Goal: Information Seeking & Learning: Check status

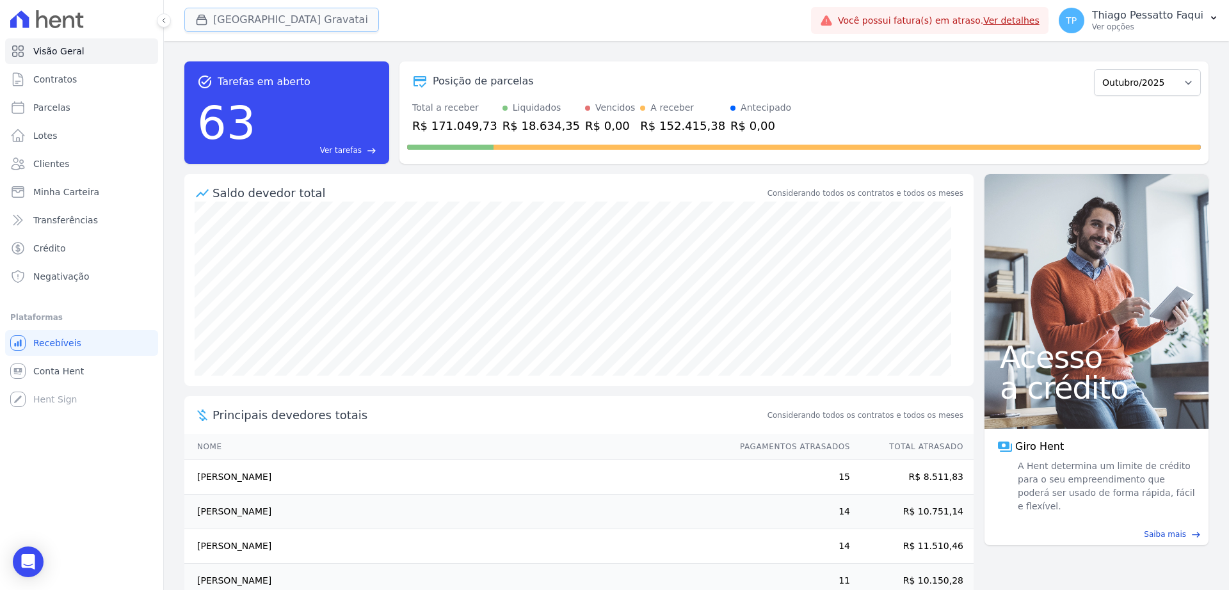
click at [225, 13] on button "Arty Park Gravatai" at bounding box center [281, 20] width 195 height 24
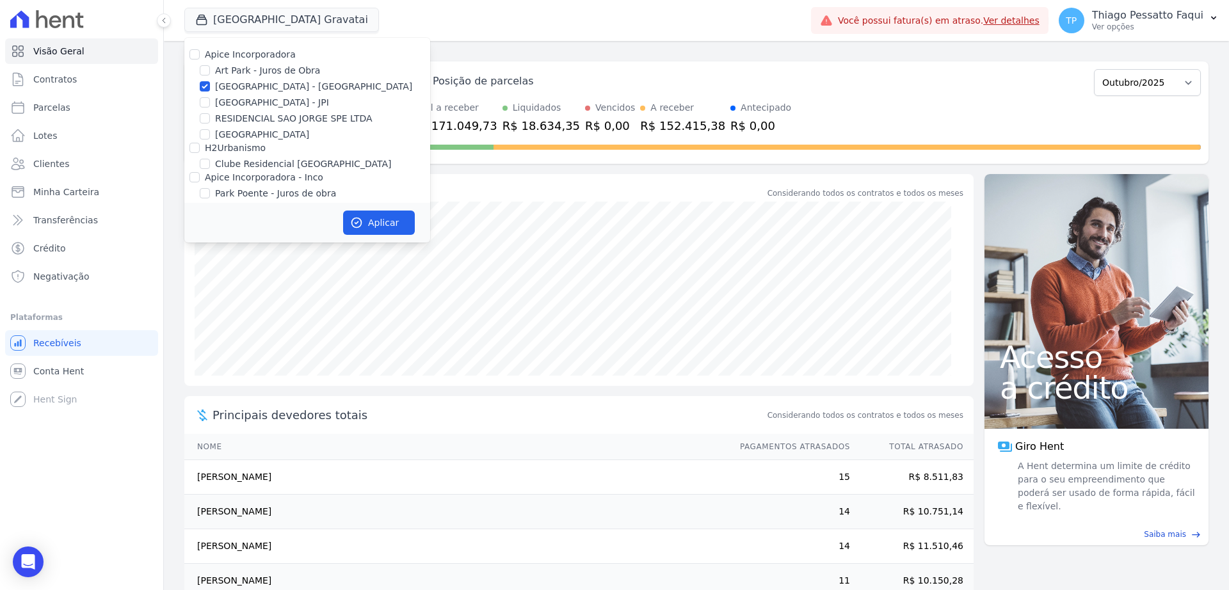
click at [241, 84] on label "[GEOGRAPHIC_DATA] - [GEOGRAPHIC_DATA]" at bounding box center [313, 86] width 197 height 13
click at [210, 84] on input "[GEOGRAPHIC_DATA] - [GEOGRAPHIC_DATA]" at bounding box center [205, 86] width 10 height 10
checkbox input "false"
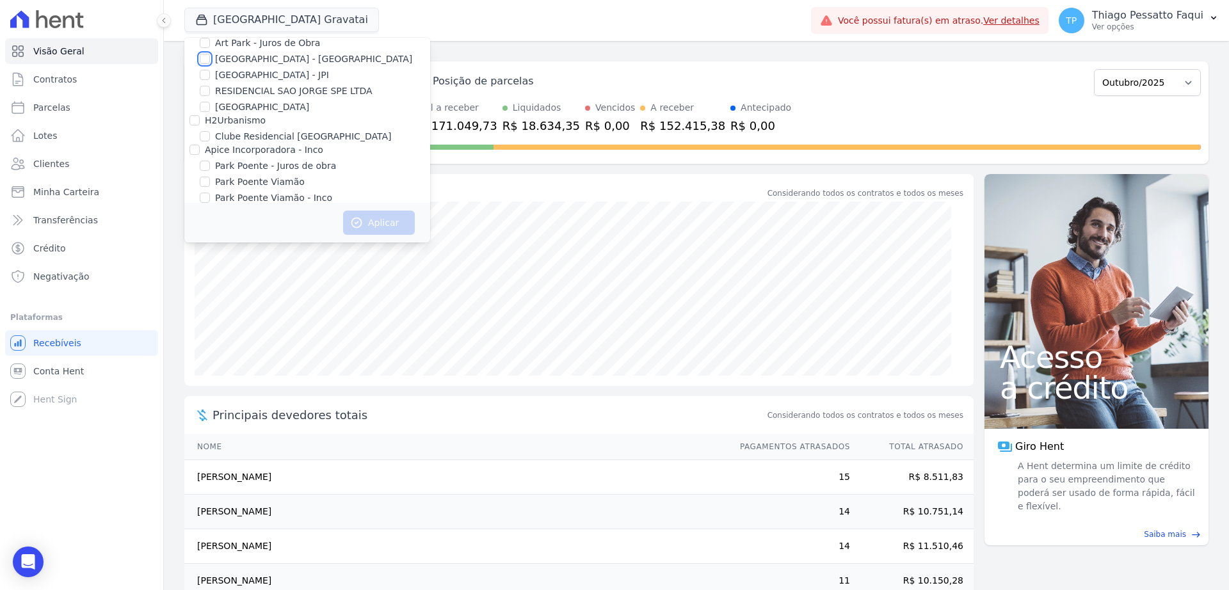
scroll to position [40, 0]
click at [272, 170] on label "Park Poente Viamão" at bounding box center [260, 169] width 90 height 13
click at [210, 170] on input "Park Poente Viamão" at bounding box center [205, 169] width 10 height 10
checkbox input "true"
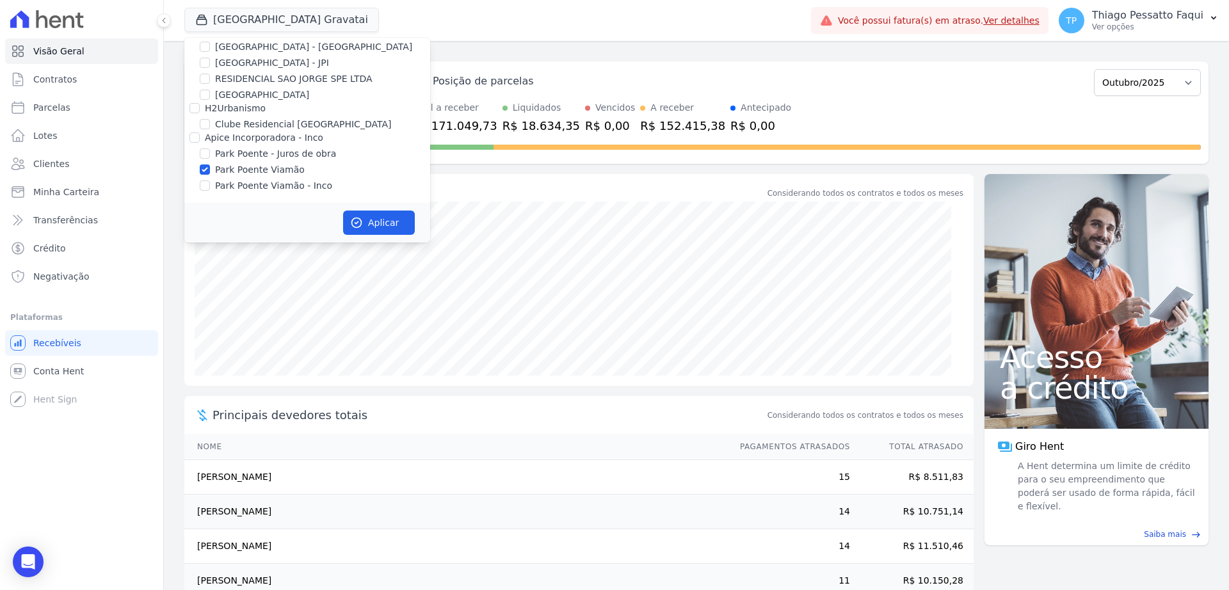
click at [295, 189] on label "Park Poente Viamão - Inco" at bounding box center [273, 185] width 117 height 13
click at [210, 189] on input "Park Poente Viamão - Inco" at bounding box center [205, 185] width 10 height 10
checkbox input "true"
click at [380, 232] on button "Aplicar" at bounding box center [379, 223] width 72 height 24
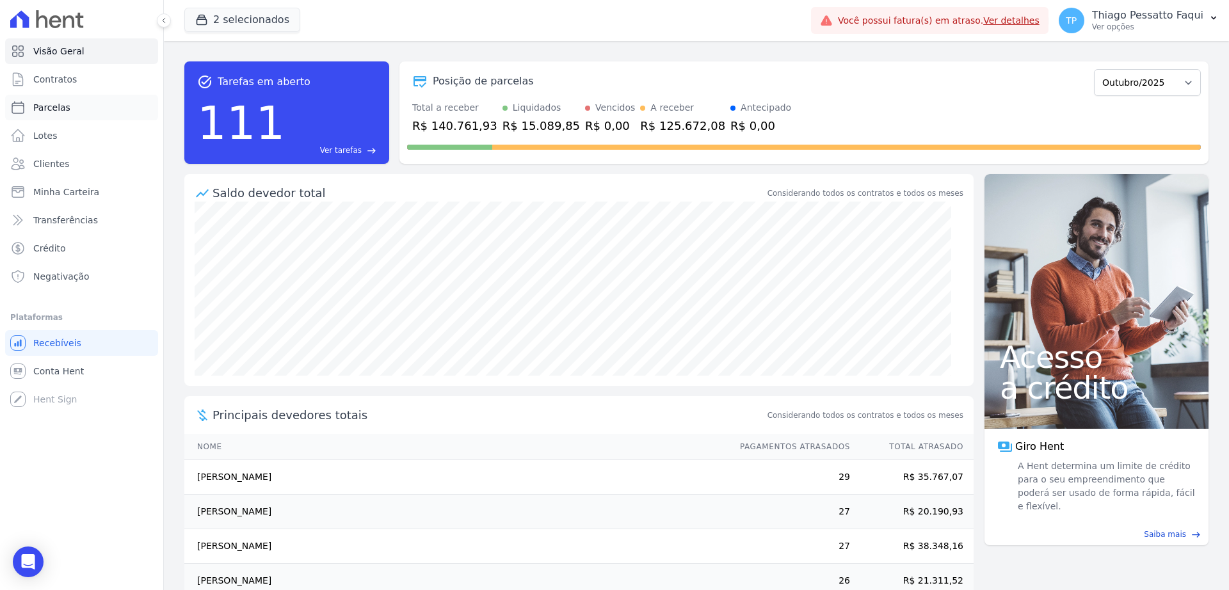
click at [70, 111] on link "Parcelas" at bounding box center [81, 108] width 153 height 26
select select
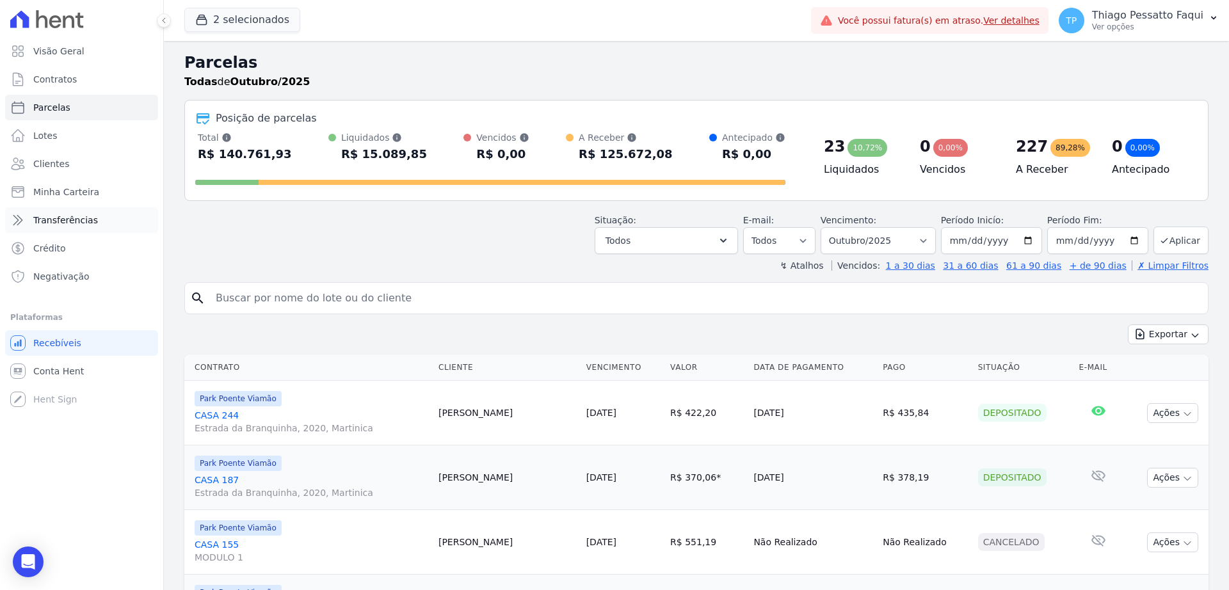
click at [76, 226] on span "Transferências" at bounding box center [65, 220] width 65 height 13
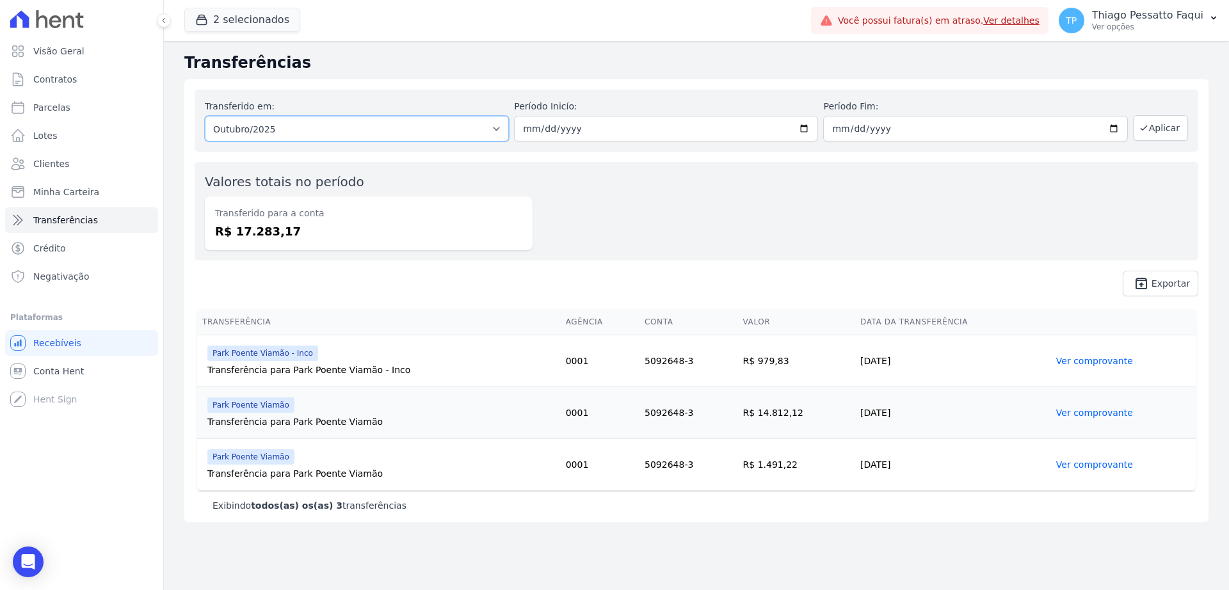
drag, startPoint x: 381, startPoint y: 126, endPoint x: 369, endPoint y: 139, distance: 18.1
click at [381, 125] on select "Todos os meses Novembro/2022 Dezembro/2022 Janeiro/2023 Fevereiro/2023 Março/20…" at bounding box center [357, 129] width 304 height 26
select select "09/2025"
click at [205, 116] on select "Todos os meses Novembro/2022 Dezembro/2022 Janeiro/2023 Fevereiro/2023 Março/20…" at bounding box center [357, 129] width 304 height 26
click at [1171, 129] on button "Aplicar" at bounding box center [1160, 128] width 55 height 26
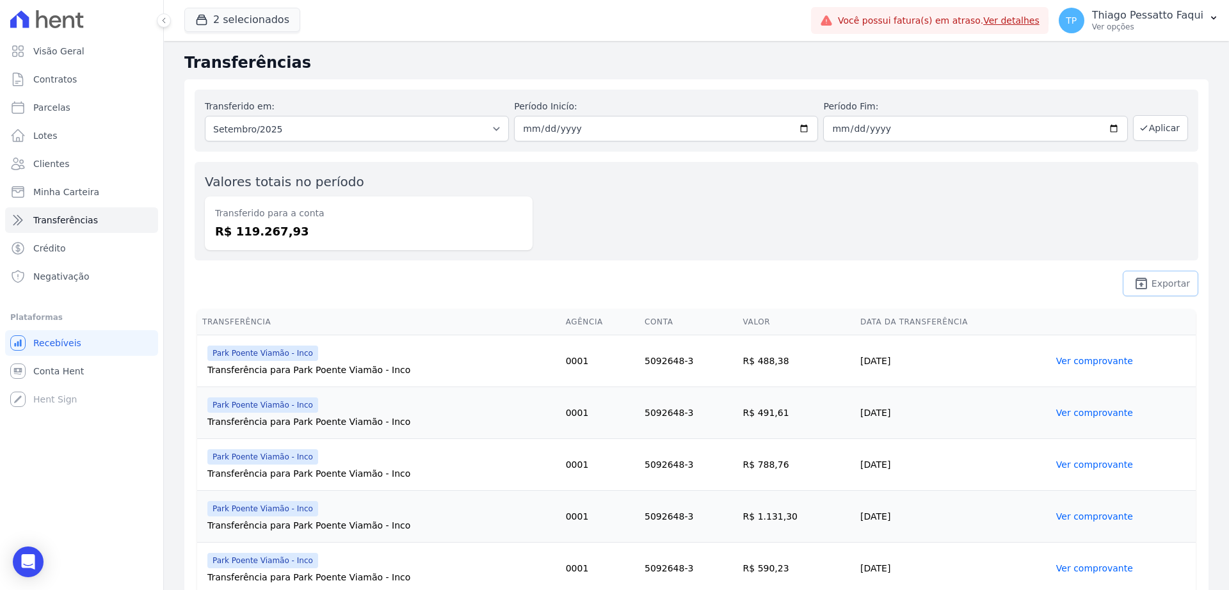
click at [1151, 282] on span "Exportar" at bounding box center [1170, 284] width 38 height 8
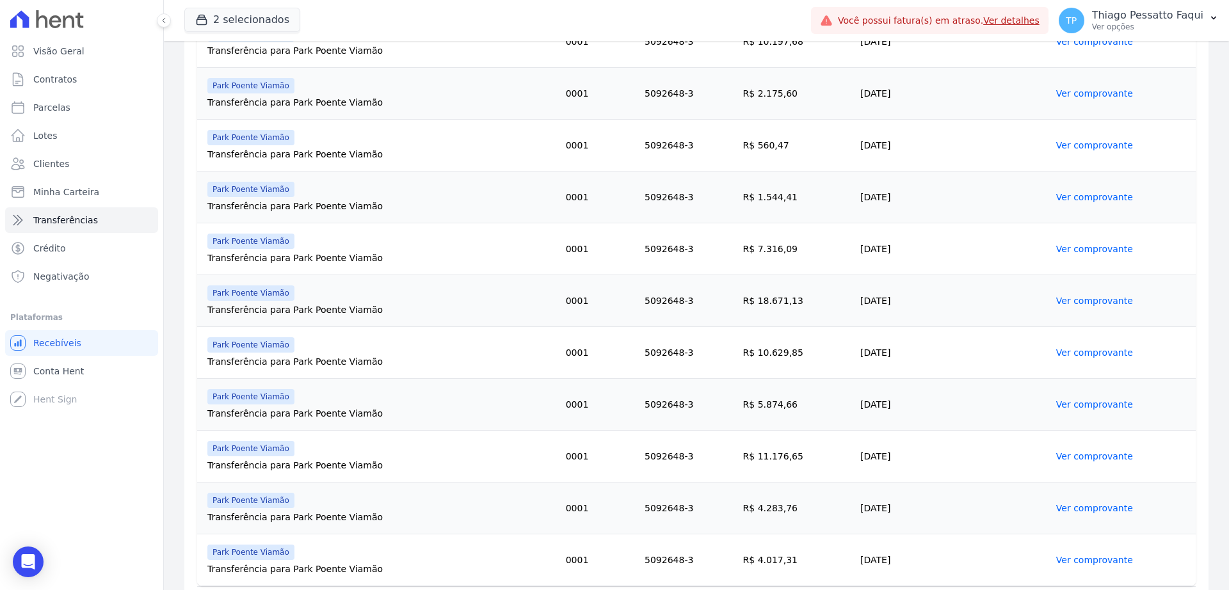
scroll to position [1099, 0]
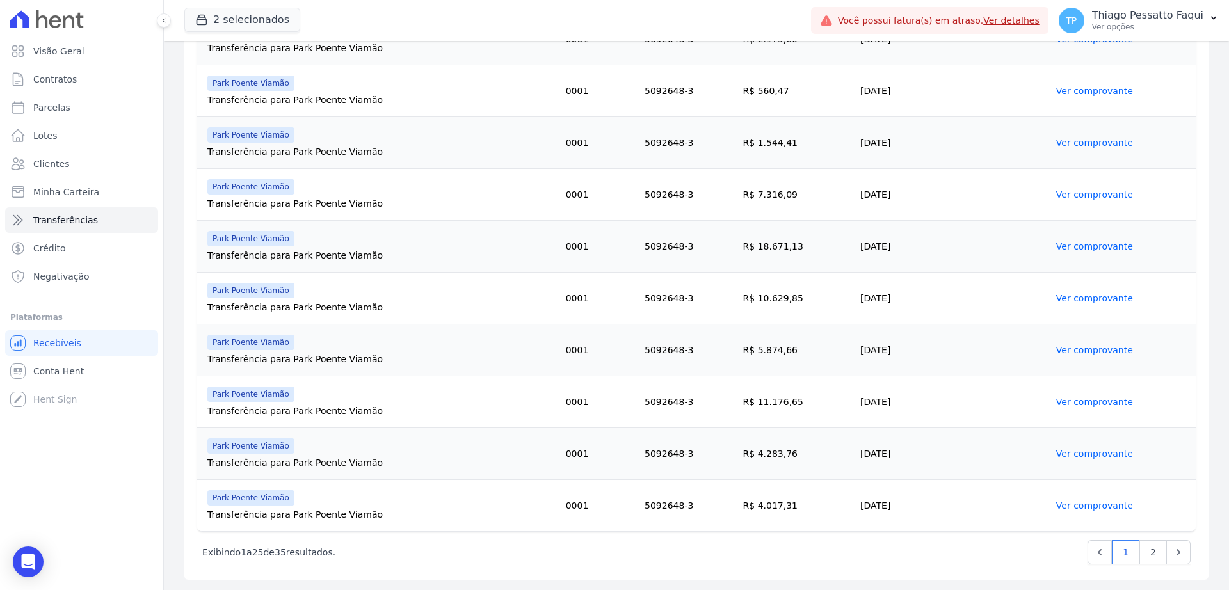
drag, startPoint x: 975, startPoint y: 489, endPoint x: 939, endPoint y: 233, distance: 258.4
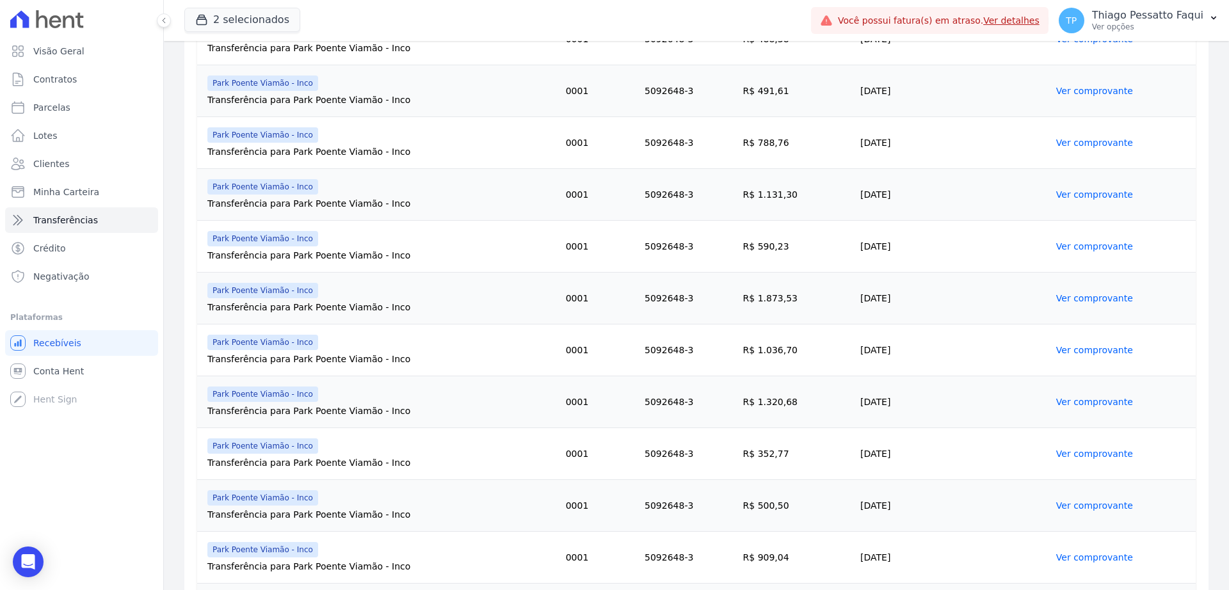
scroll to position [139, 0]
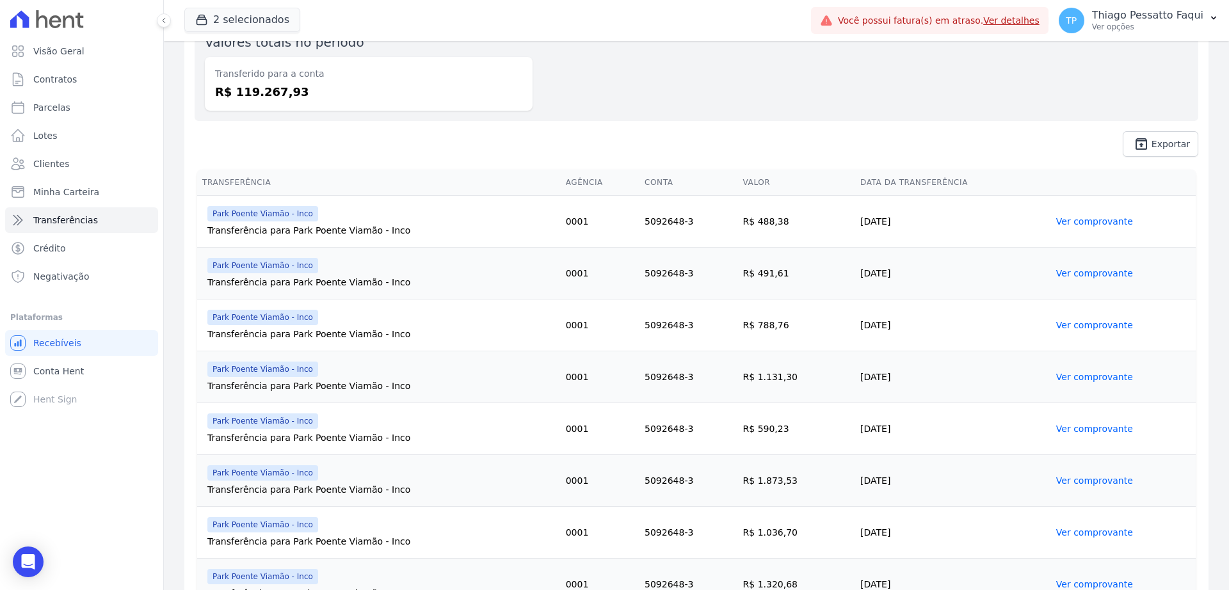
click at [867, 584] on td "16/09/2025" at bounding box center [953, 585] width 196 height 52
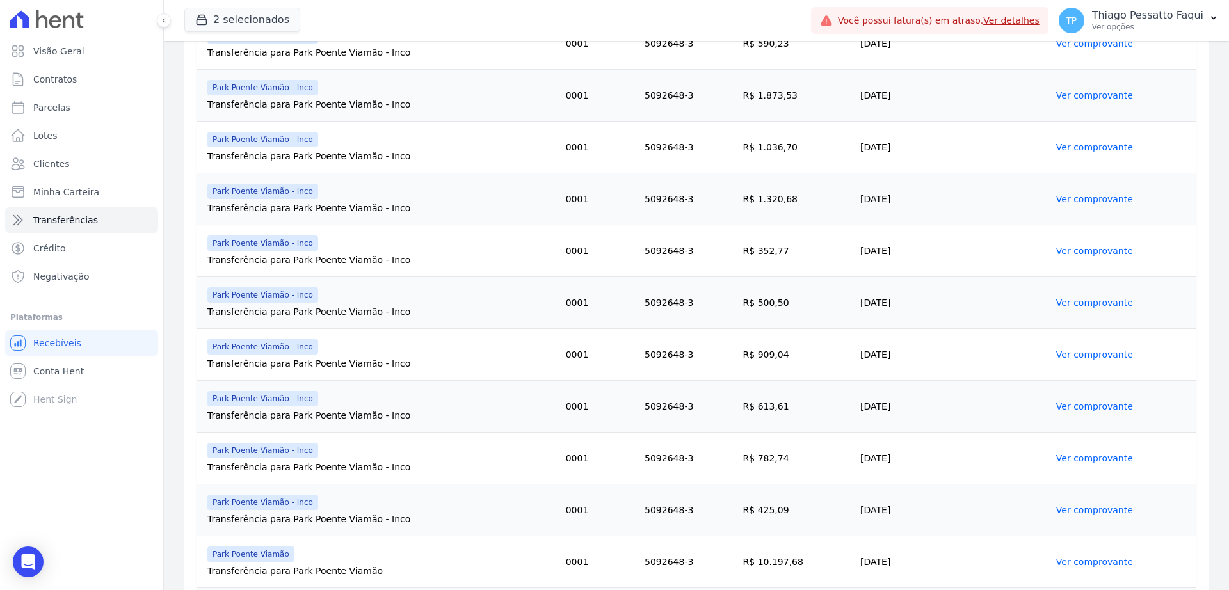
scroll to position [539, 0]
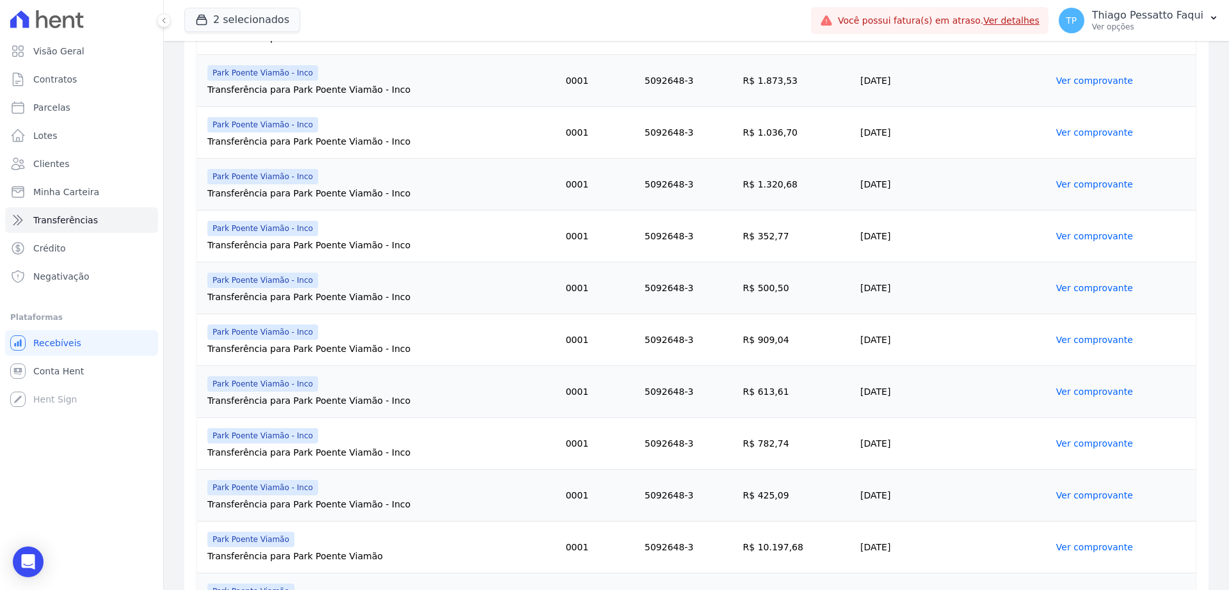
click at [855, 555] on td "01/09/2025" at bounding box center [953, 547] width 196 height 52
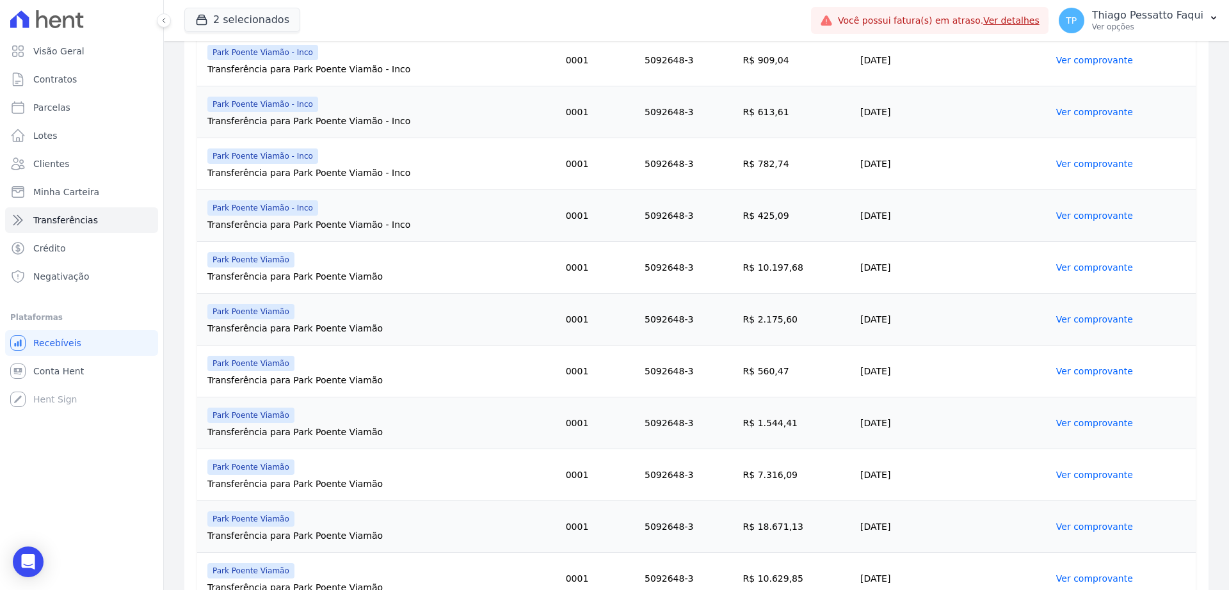
scroll to position [859, 0]
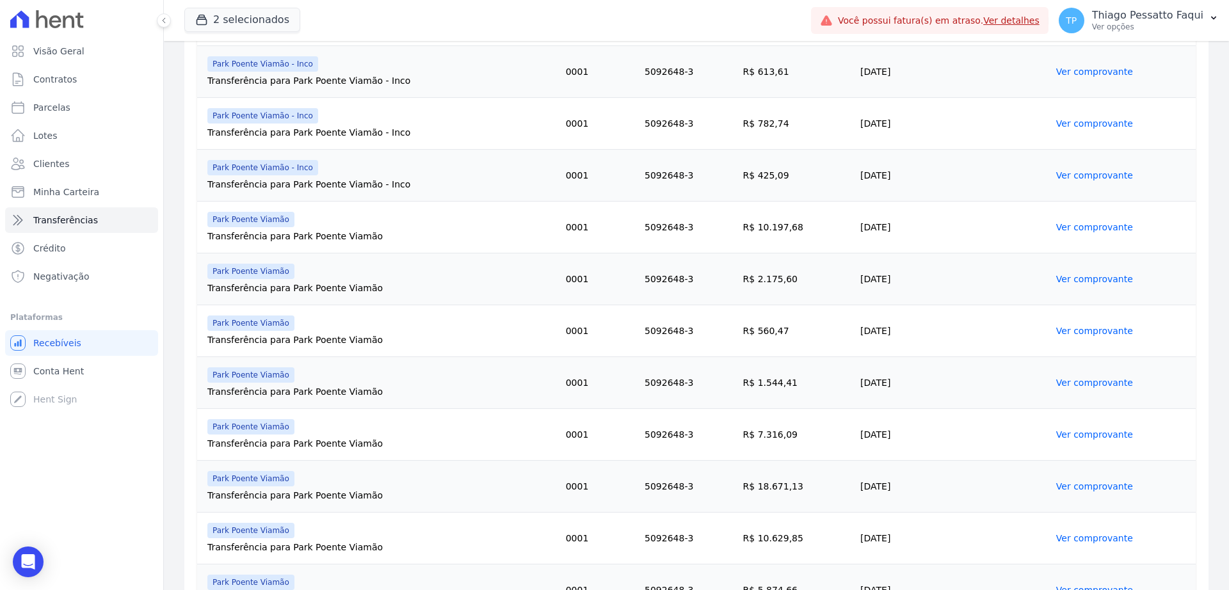
click at [891, 542] on td "09/09/2025" at bounding box center [953, 539] width 196 height 52
click at [872, 539] on td "09/09/2025" at bounding box center [953, 539] width 196 height 52
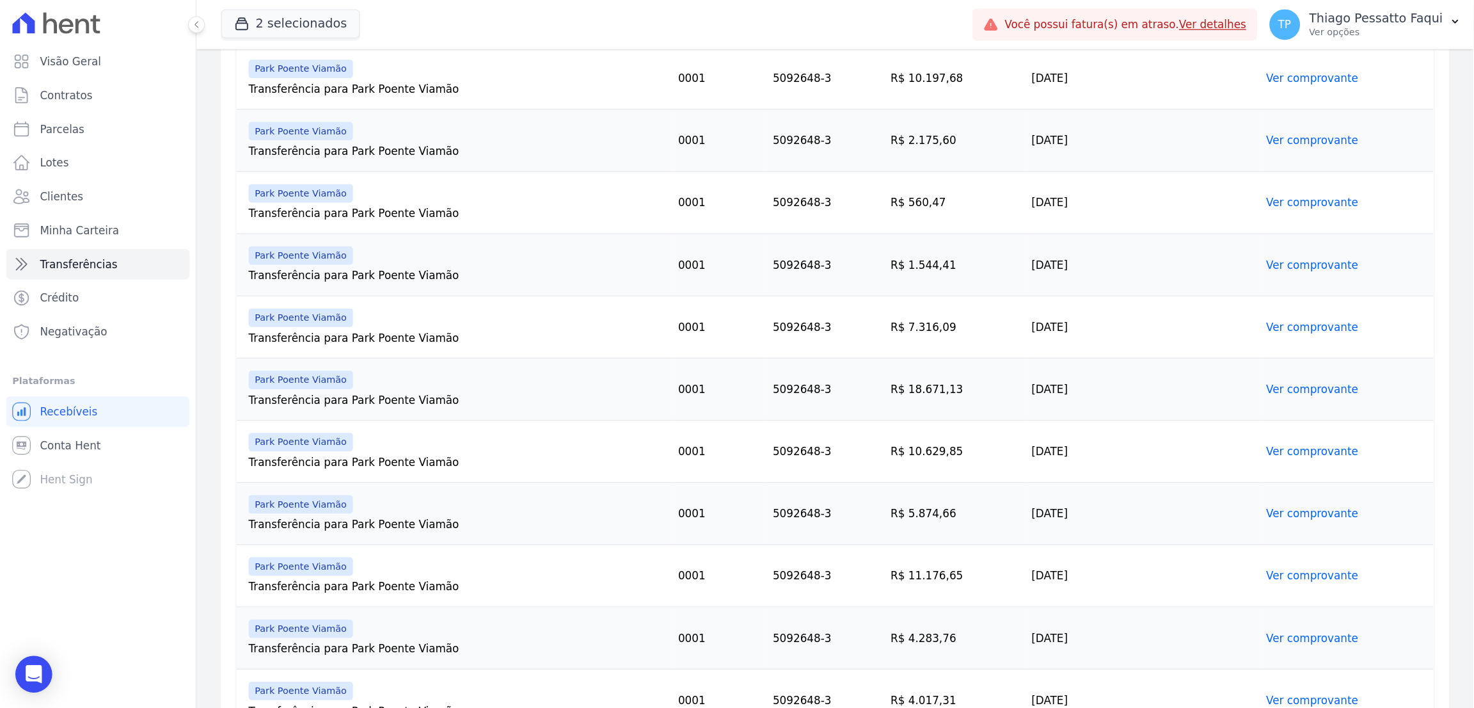
scroll to position [1099, 0]
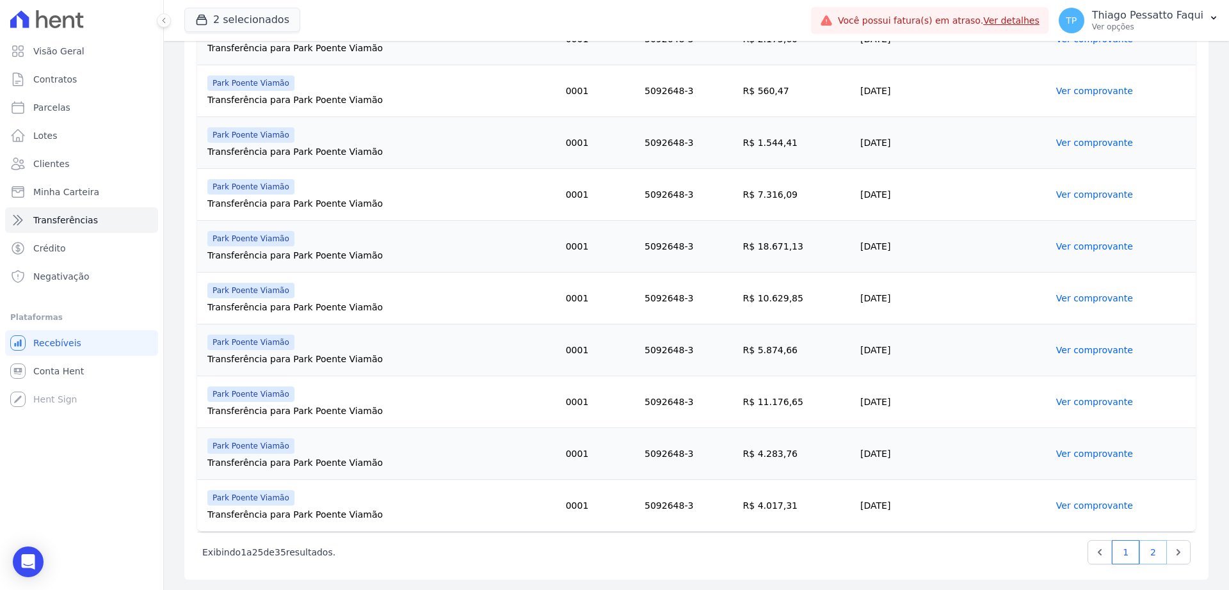
click at [1139, 548] on link "2" at bounding box center [1153, 552] width 28 height 24
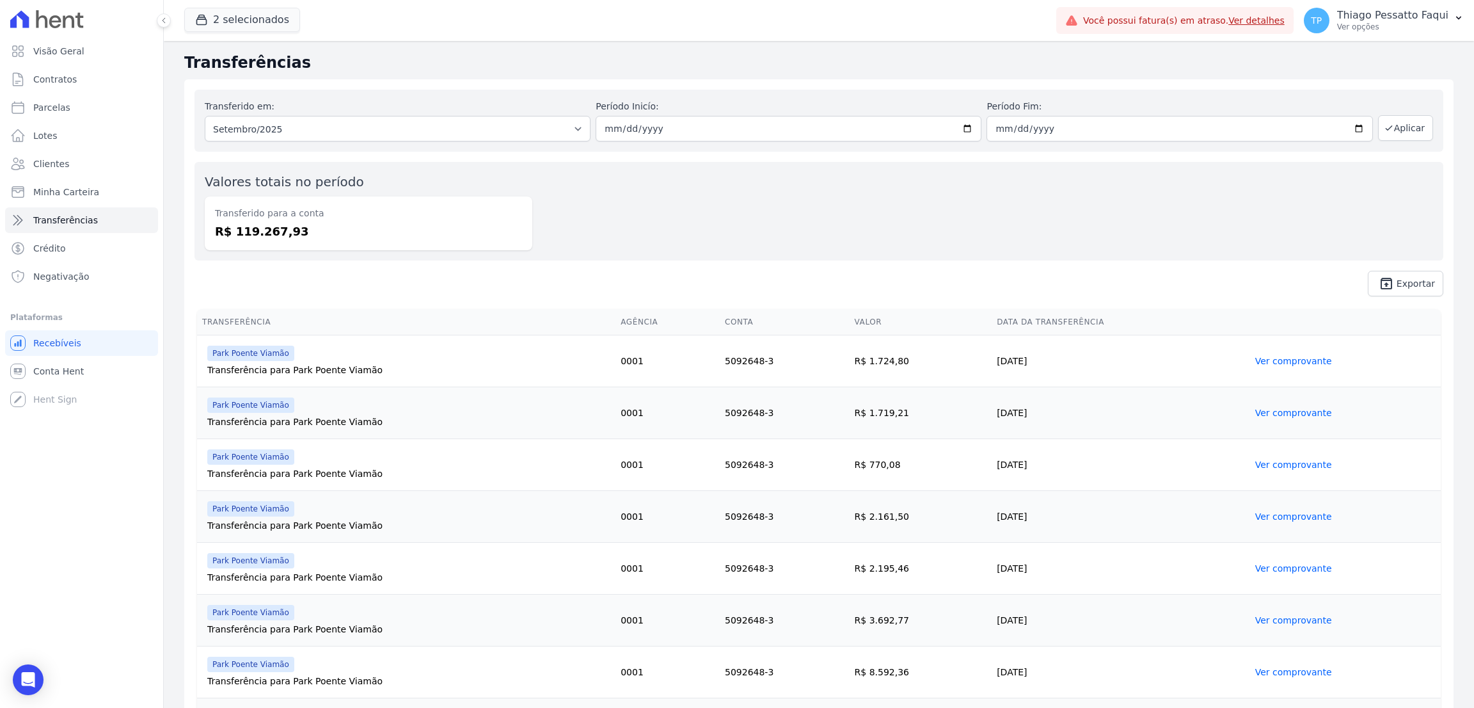
drag, startPoint x: 1268, startPoint y: 676, endPoint x: 1258, endPoint y: 676, distance: 9.6
click at [995, 589] on td "[DATE]" at bounding box center [1121, 672] width 258 height 52
click at [999, 589] on td "[DATE]" at bounding box center [1121, 672] width 258 height 52
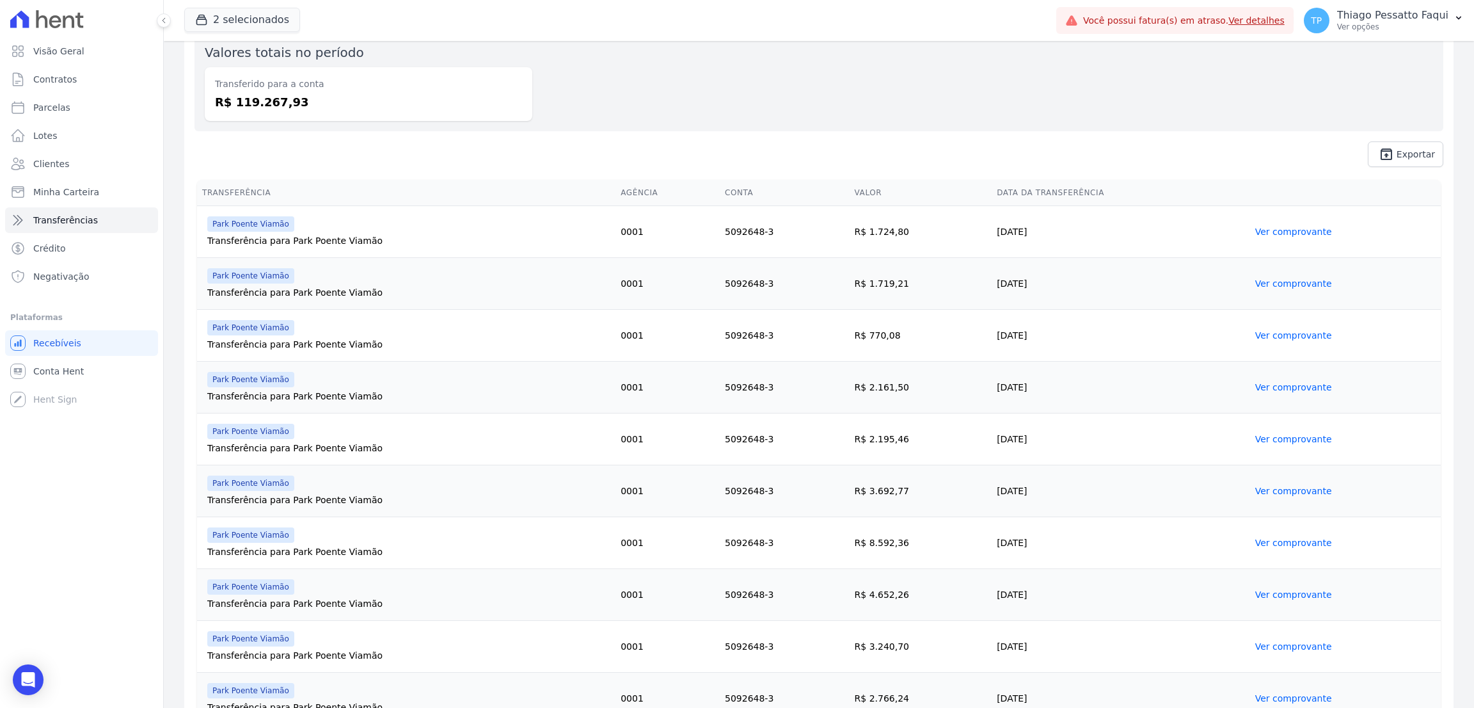
scroll to position [205, 0]
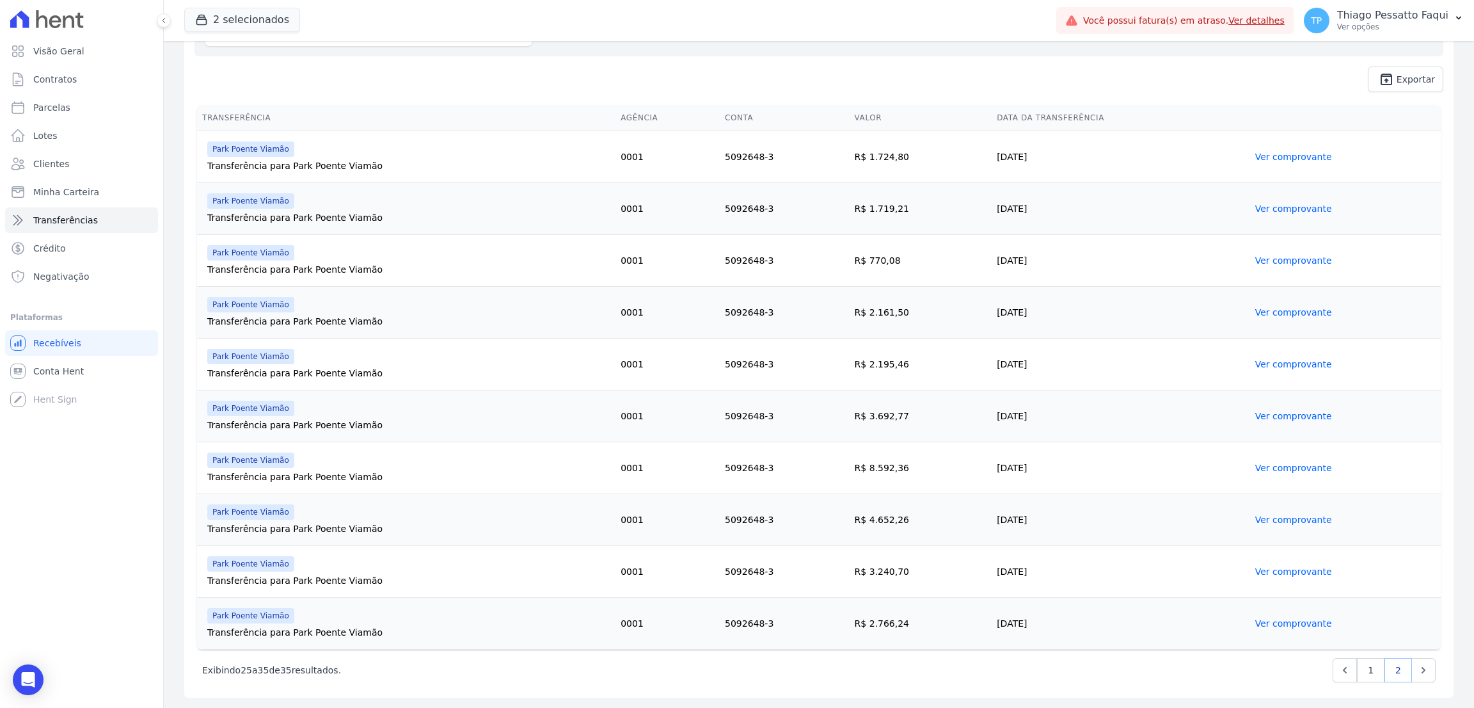
click at [1228, 589] on link "2" at bounding box center [1399, 670] width 28 height 24
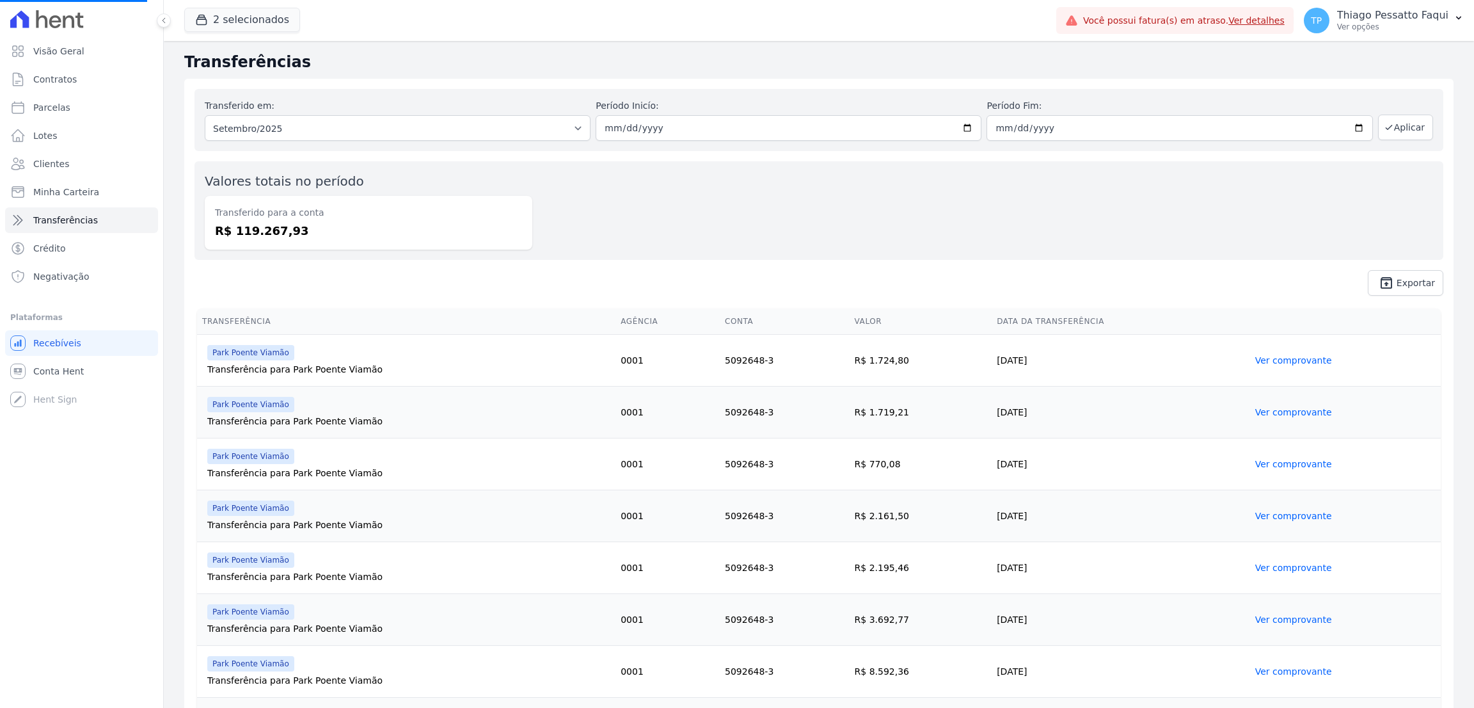
scroll to position [0, 0]
click at [623, 225] on div "Valores totais no período Transferido para a conta R$ 119.267,93" at bounding box center [819, 211] width 1249 height 99
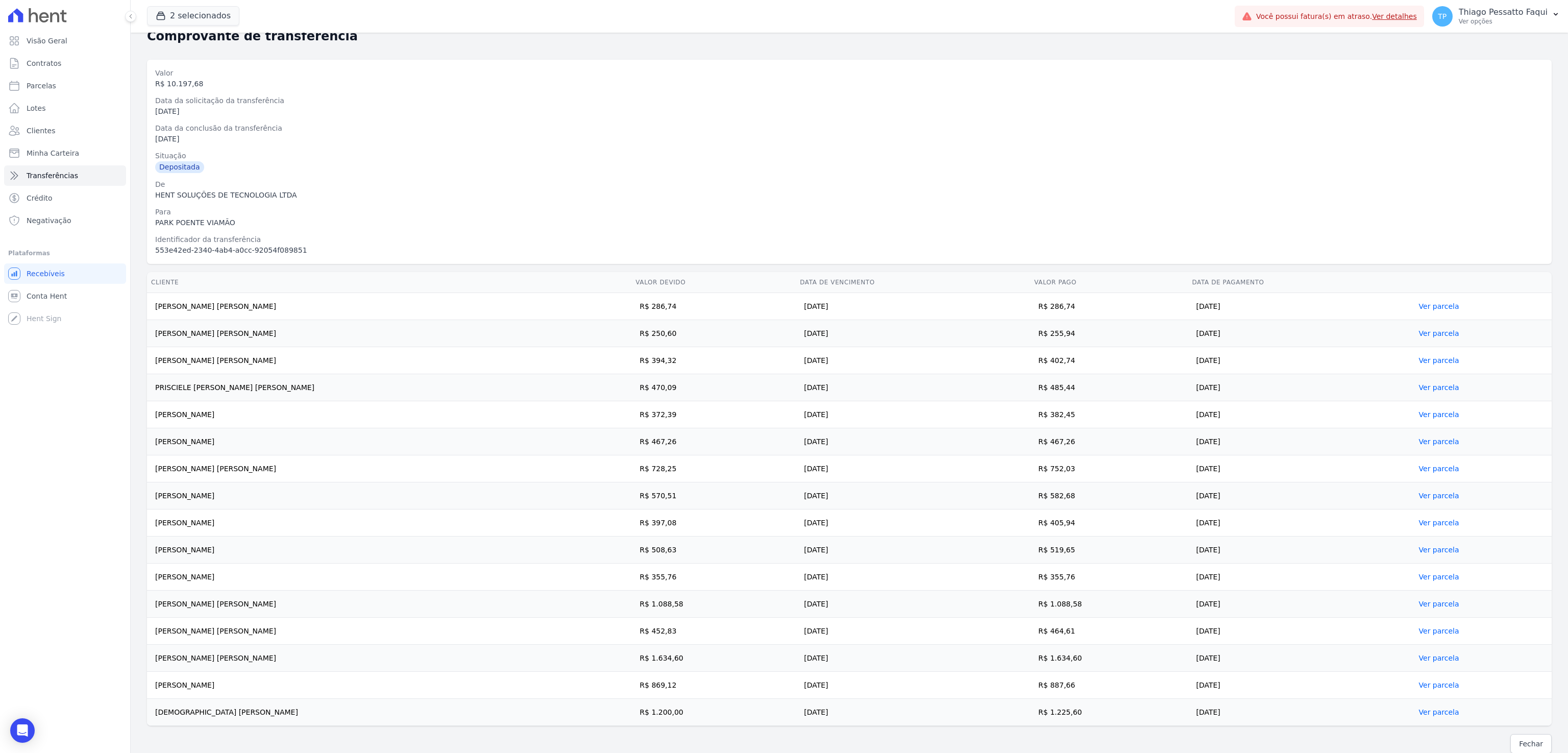
scroll to position [43, 0]
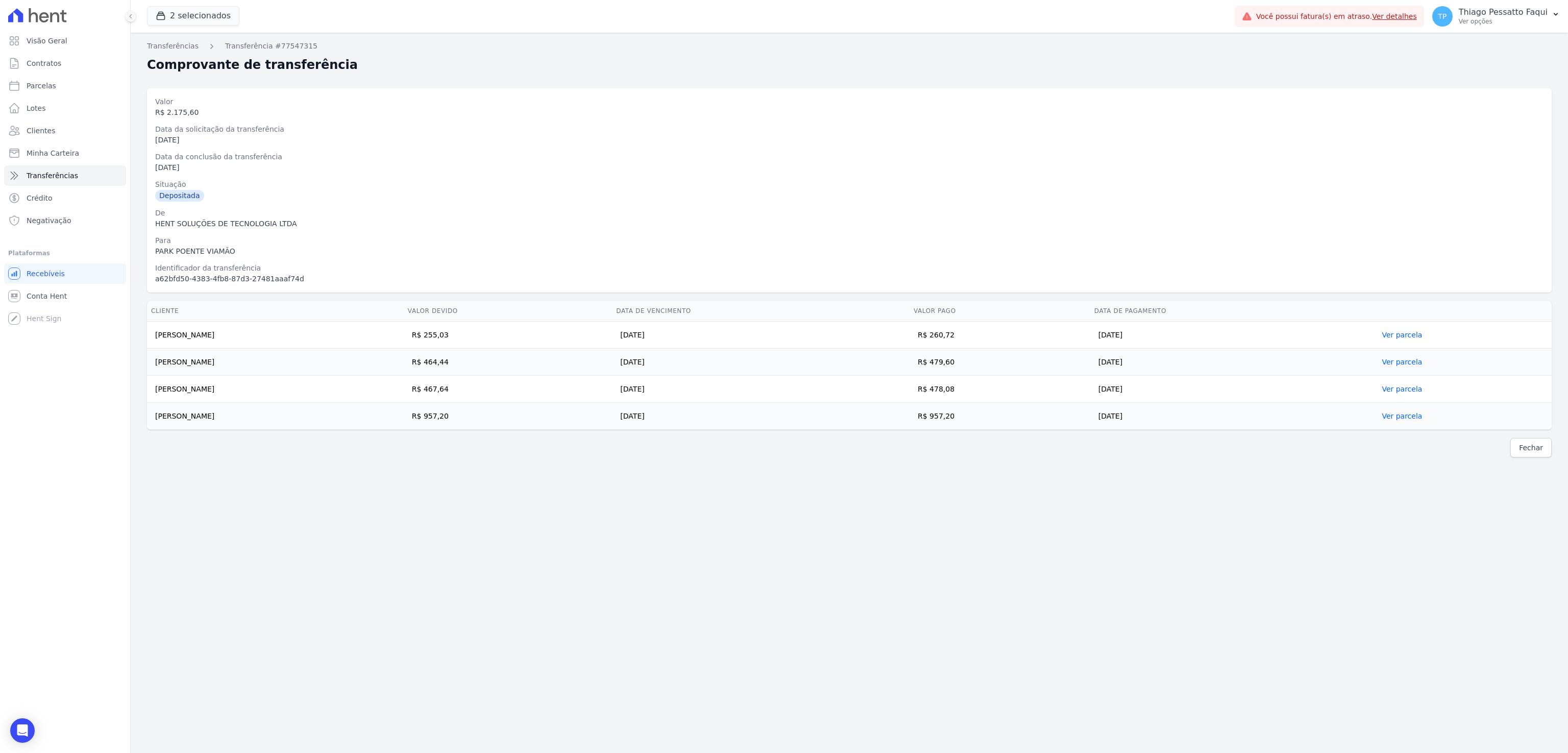
click at [979, 470] on div "Transferências Transferência #77547315 Comprovante de transferência Valor R$ 2.…" at bounding box center [849, 392] width 1437 height 720
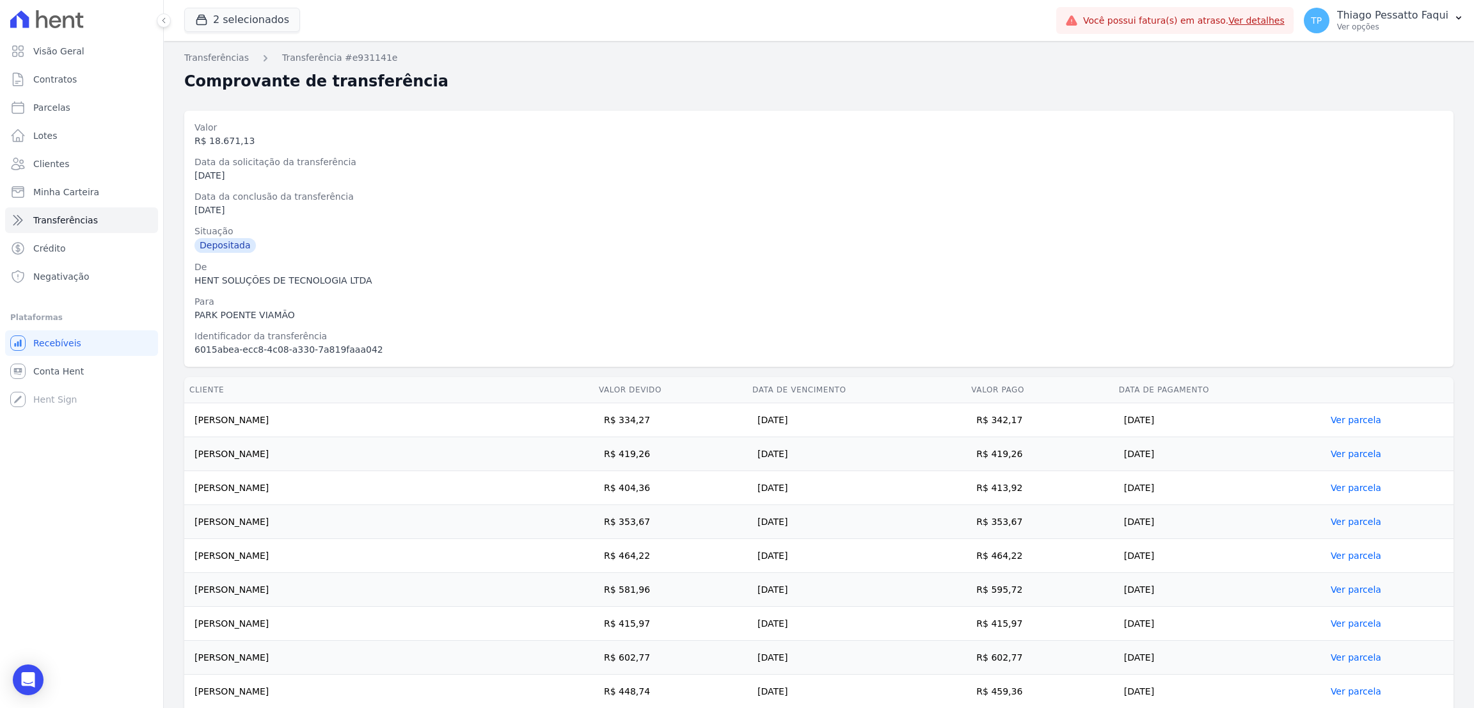
click at [349, 589] on td "PAULO ROBERTO SILVA DE LIMA JUNIOR" at bounding box center [389, 658] width 410 height 34
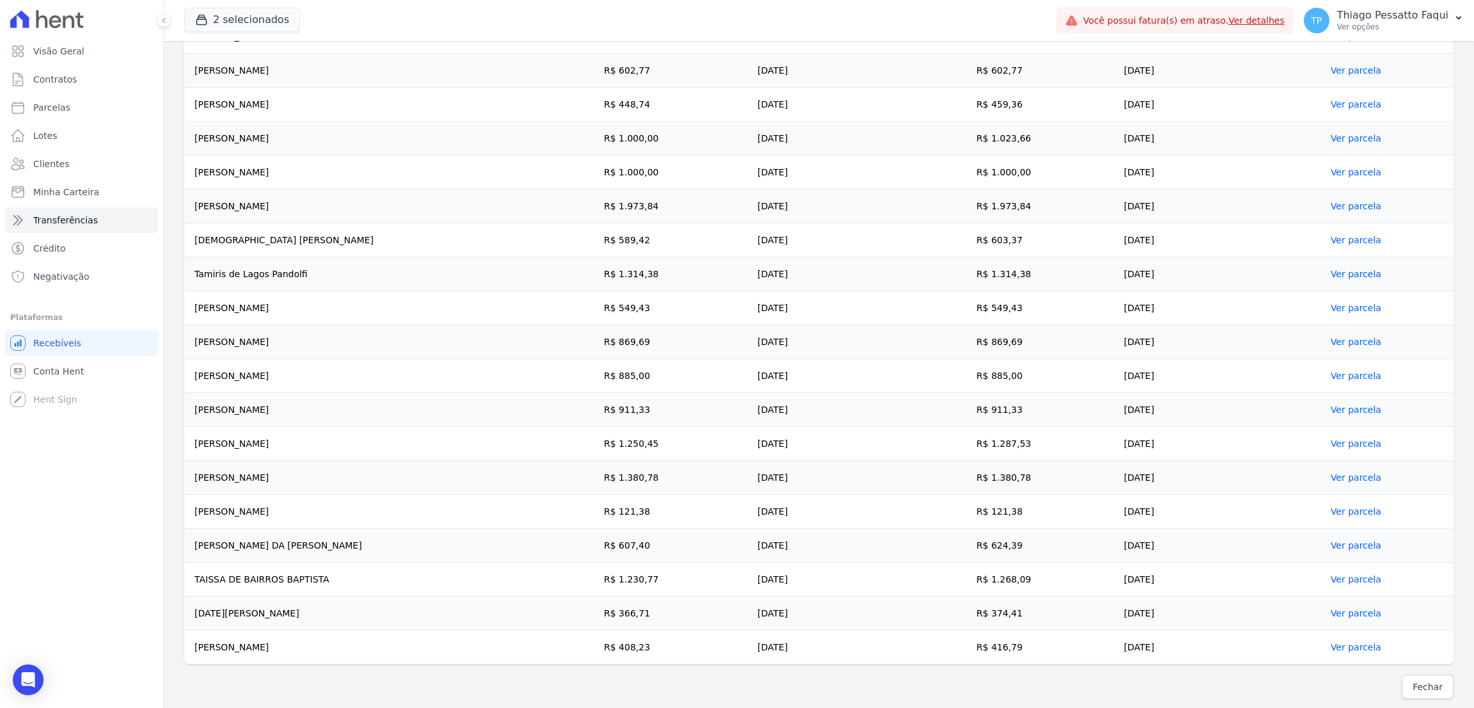
scroll to position [591, 0]
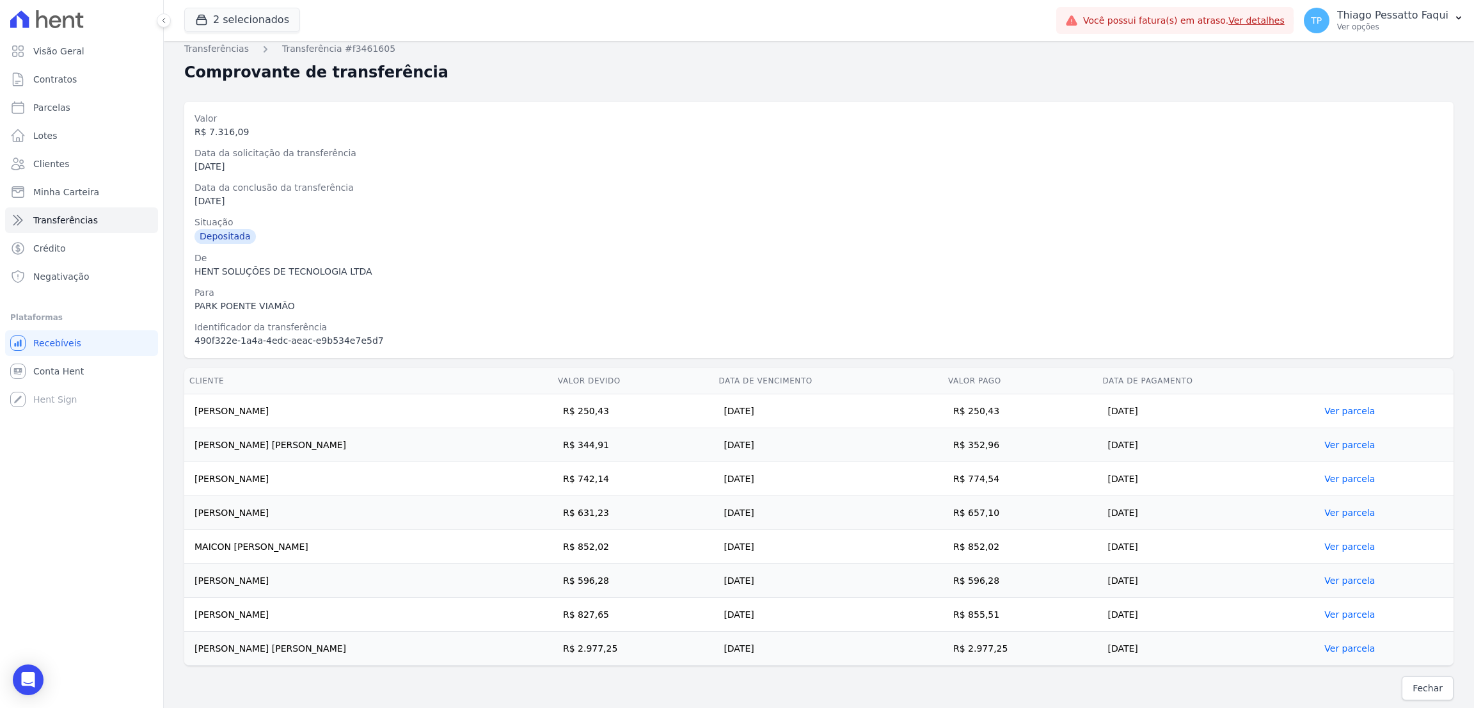
scroll to position [12, 0]
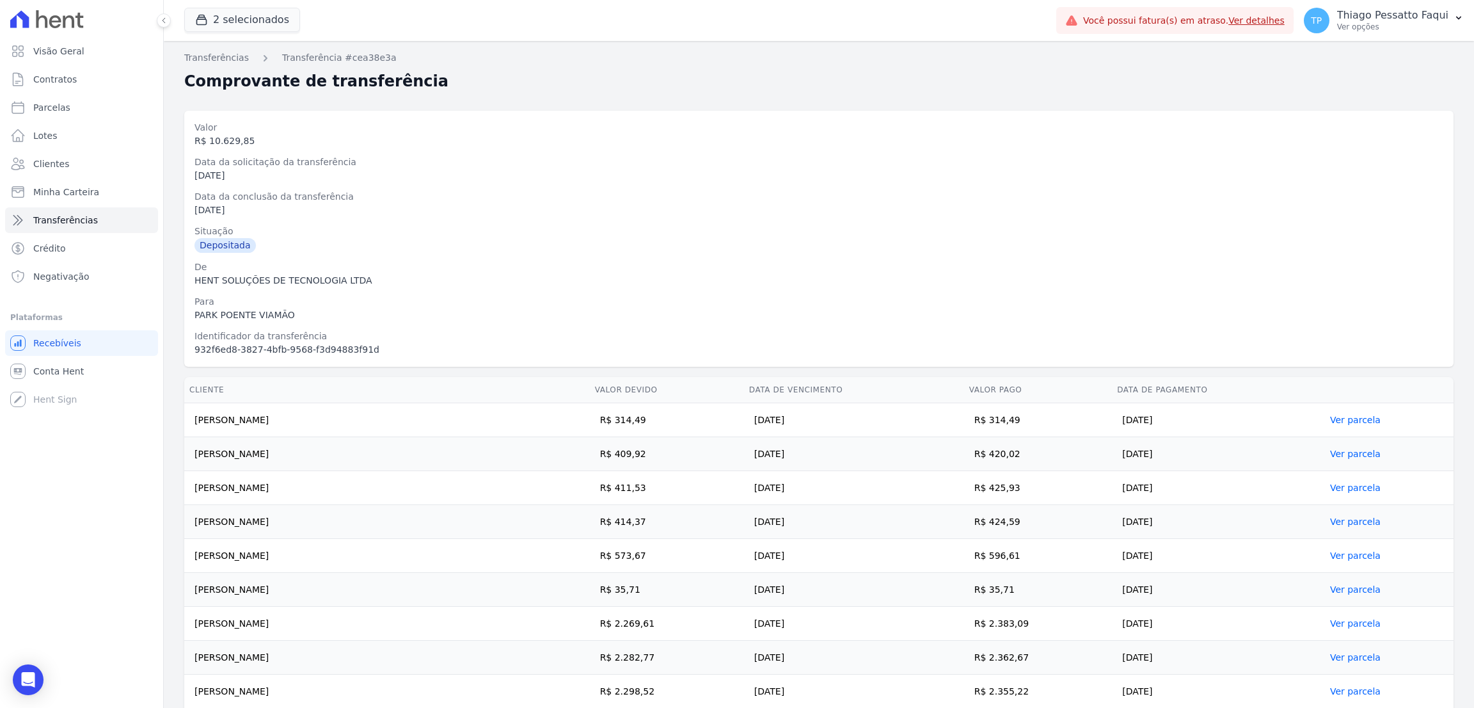
drag, startPoint x: 991, startPoint y: 262, endPoint x: 997, endPoint y: 312, distance: 50.2
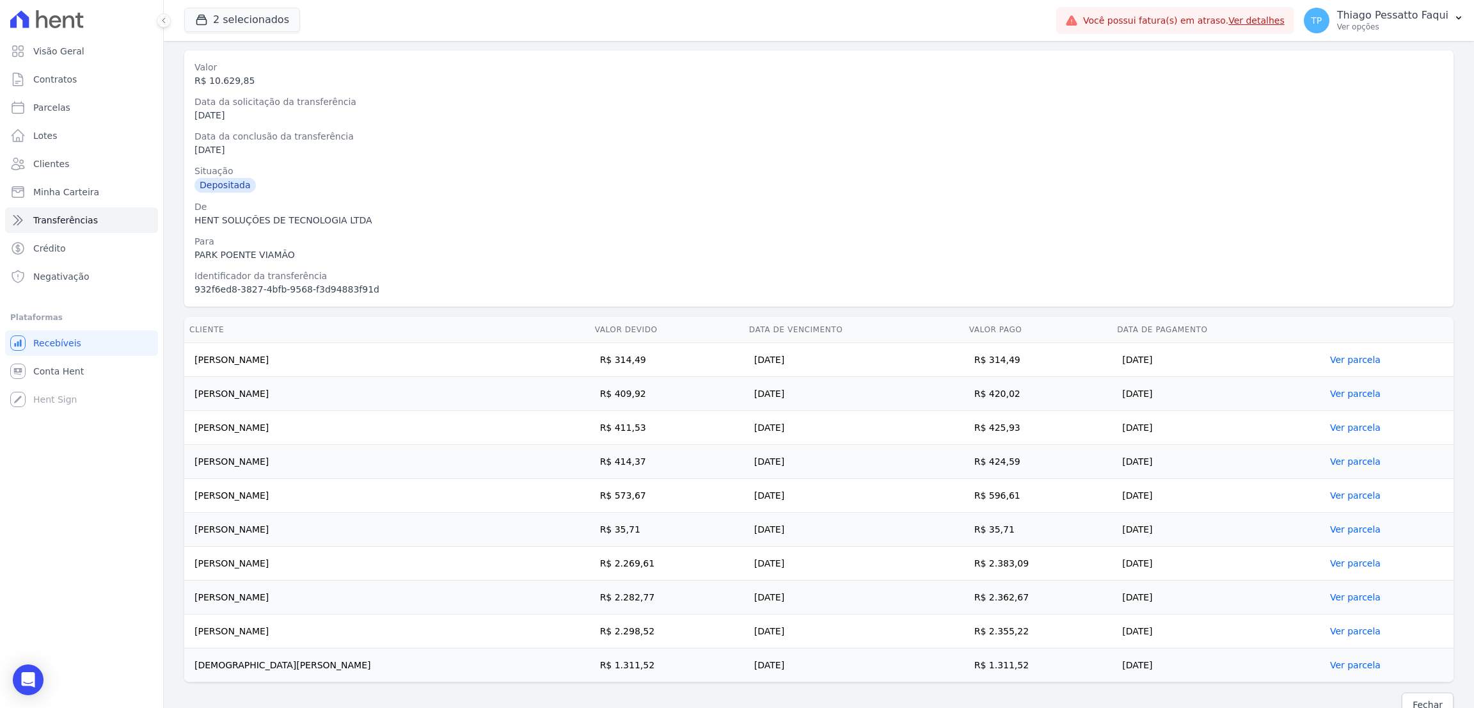
scroll to position [56, 0]
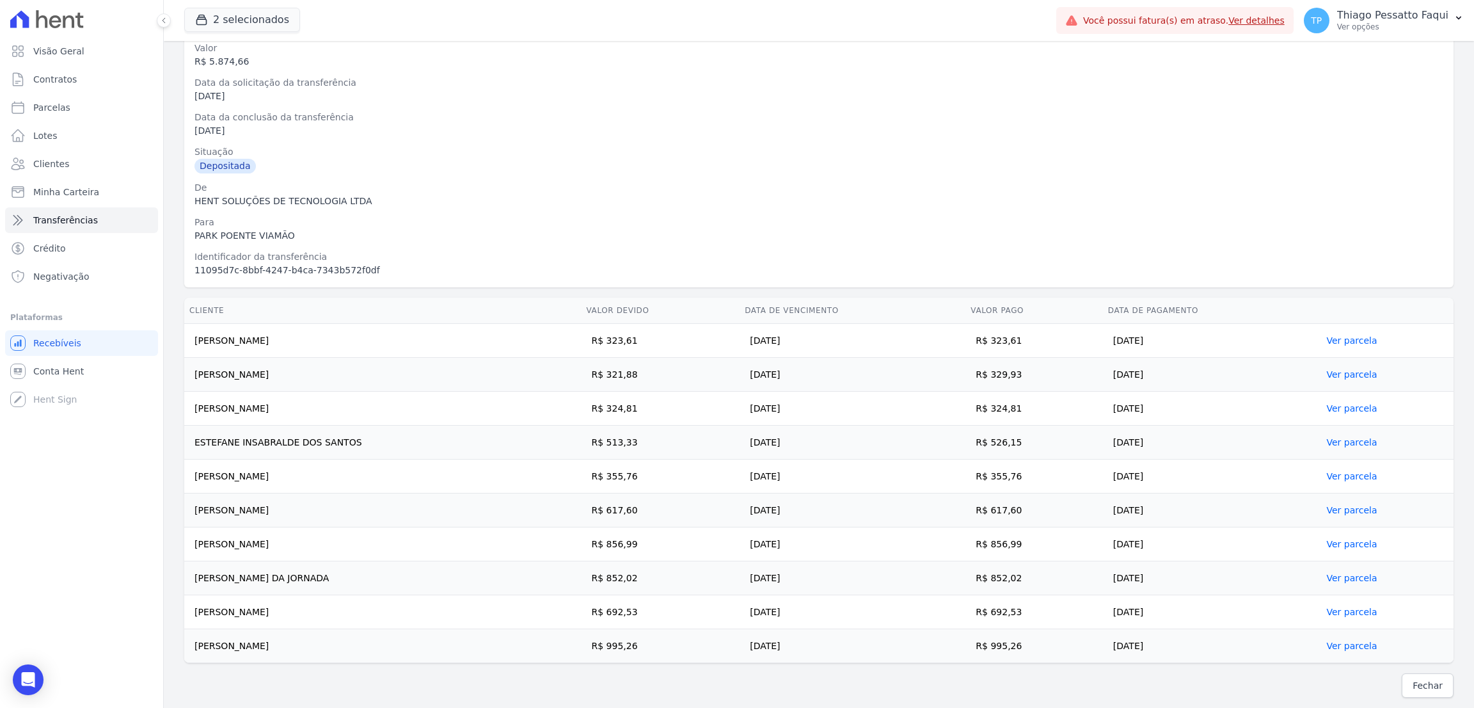
drag, startPoint x: 605, startPoint y: 222, endPoint x: 606, endPoint y: 240, distance: 18.0
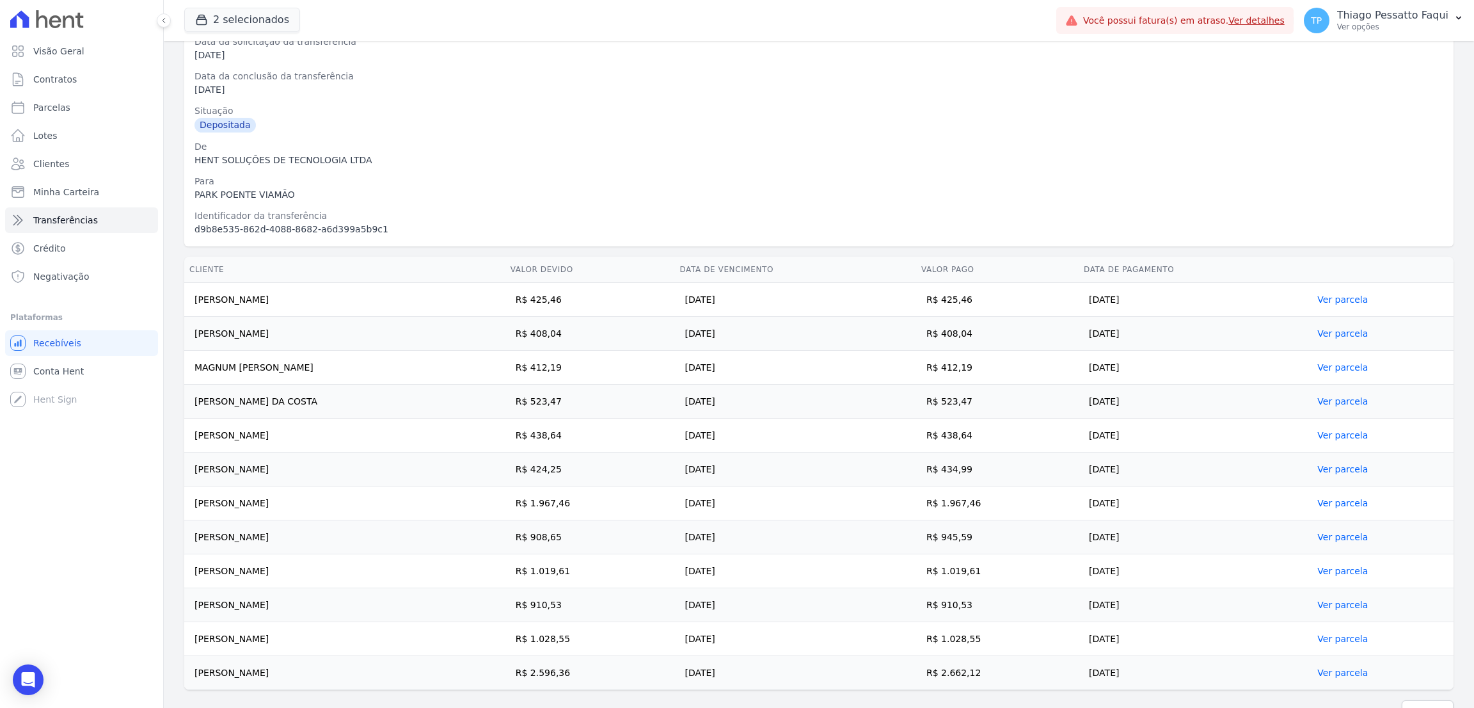
drag, startPoint x: 493, startPoint y: 212, endPoint x: 492, endPoint y: 264, distance: 51.8
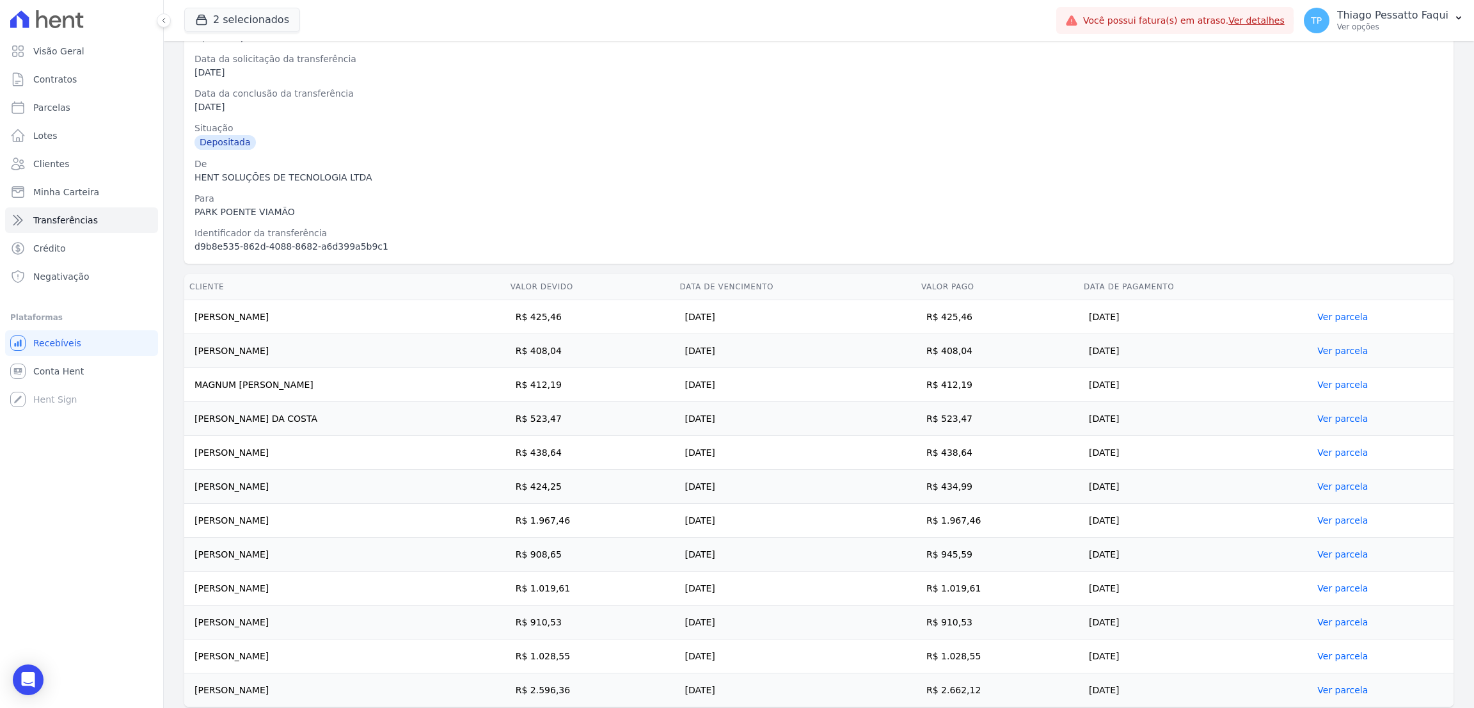
drag, startPoint x: 483, startPoint y: 192, endPoint x: 483, endPoint y: 167, distance: 25.0
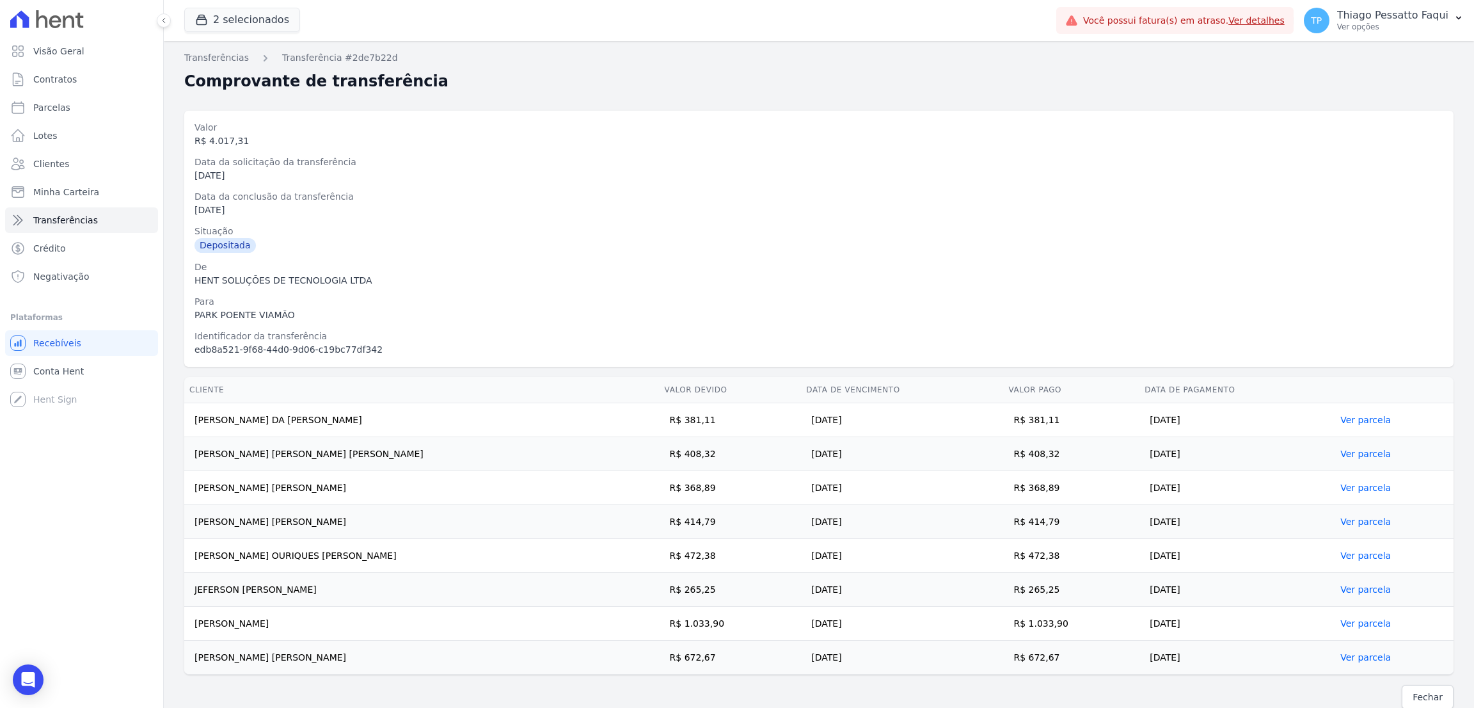
scroll to position [12, 0]
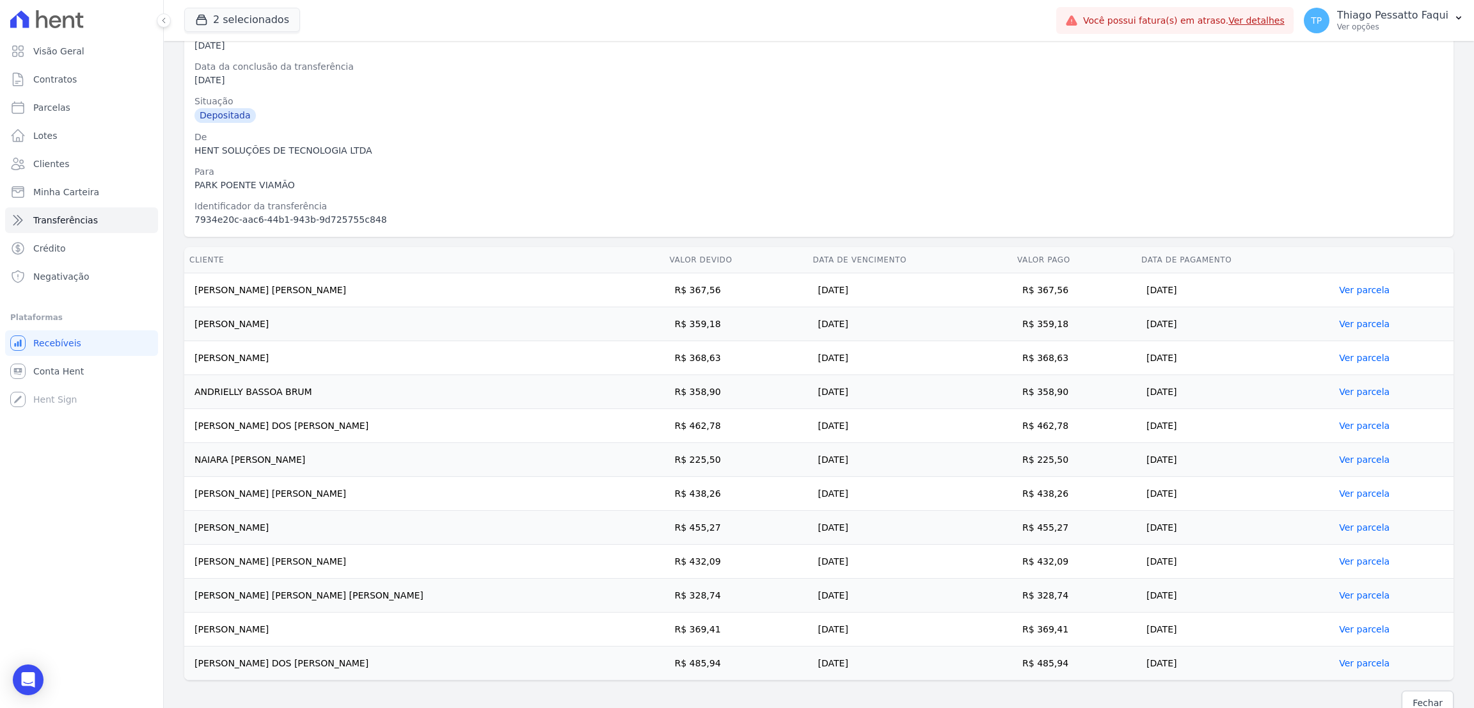
scroll to position [148, 0]
